Goal: Information Seeking & Learning: Learn about a topic

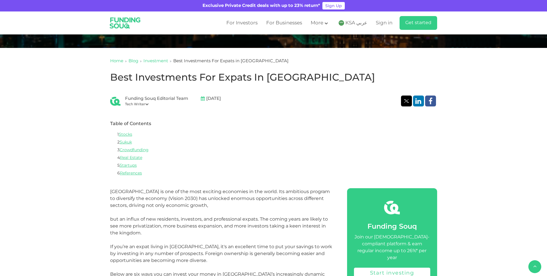
scroll to position [201, 0]
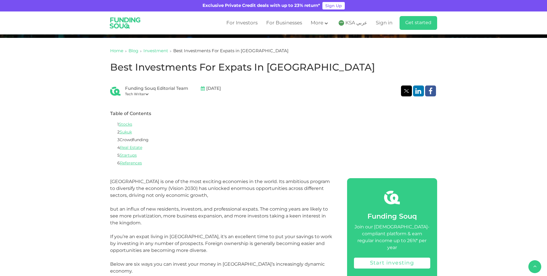
click at [129, 140] on link "Crowdfunding" at bounding box center [134, 140] width 29 height 4
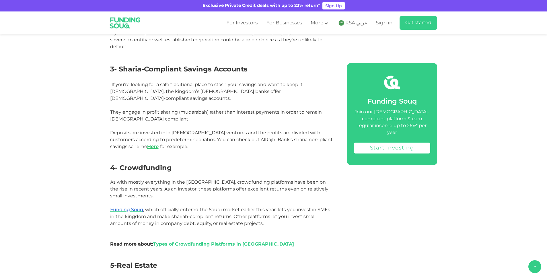
scroll to position [741, 0]
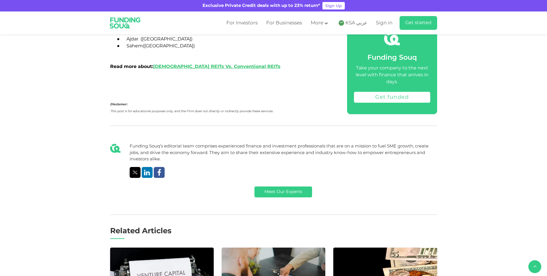
scroll to position [1780, 0]
